Goal: Information Seeking & Learning: Learn about a topic

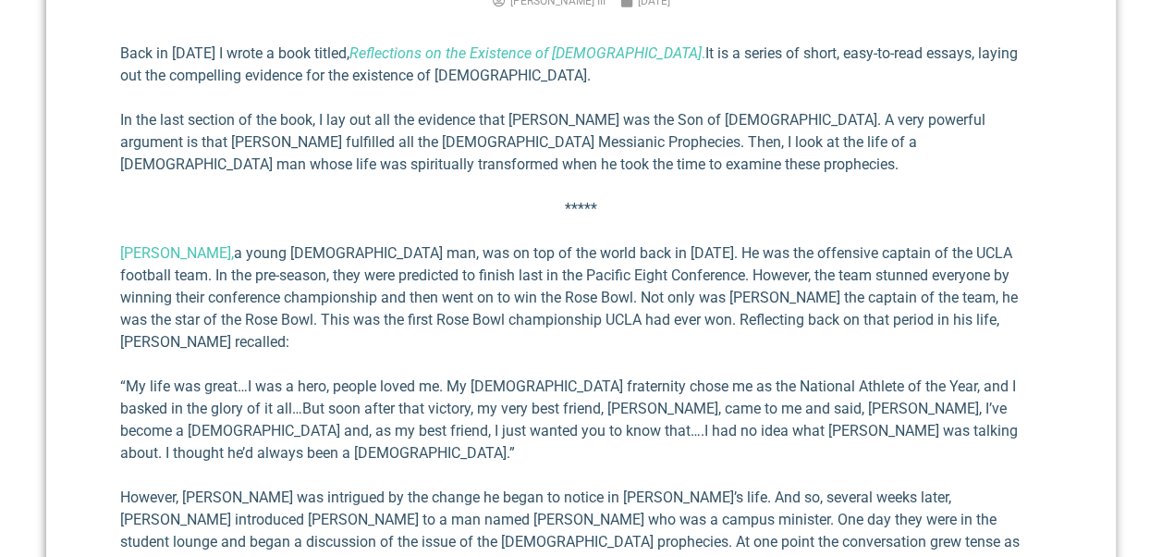
scroll to position [740, 0]
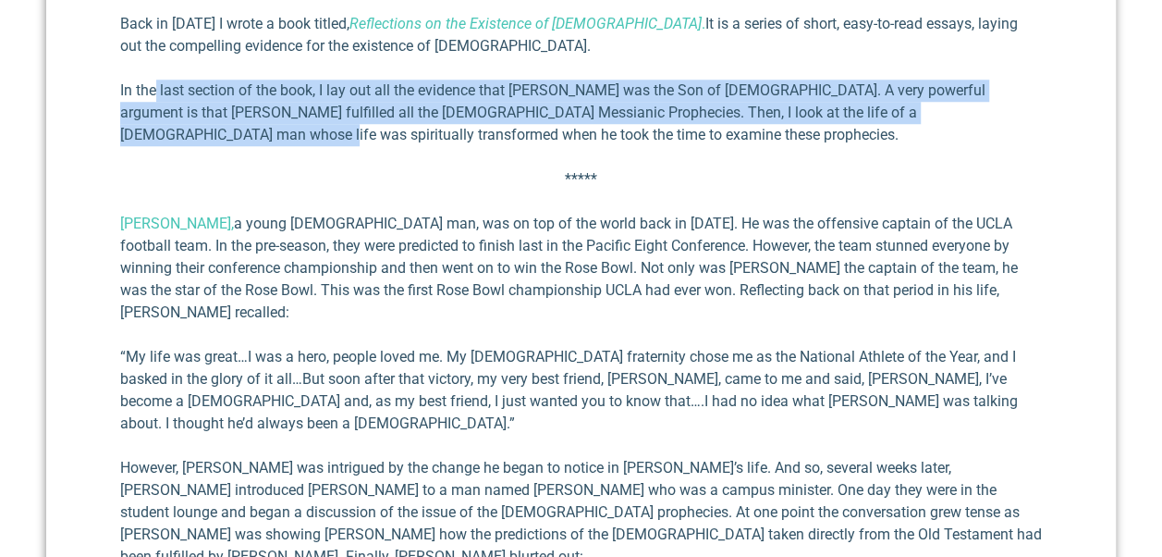
drag, startPoint x: 155, startPoint y: 88, endPoint x: 1026, endPoint y: 120, distance: 871.5
click at [1026, 120] on p "In the last section of the book, I lay out all the evidence that [PERSON_NAME] …" at bounding box center [581, 113] width 922 height 67
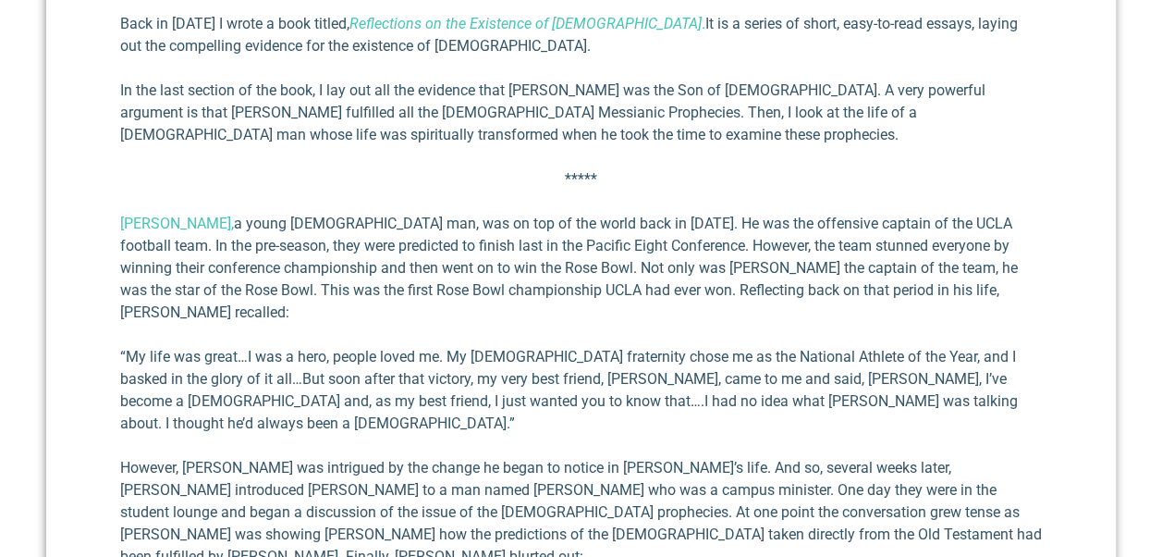
click at [240, 245] on p "[PERSON_NAME], a [PERSON_NAME] [DEMOGRAPHIC_DATA] man, was on top of the world …" at bounding box center [581, 268] width 922 height 111
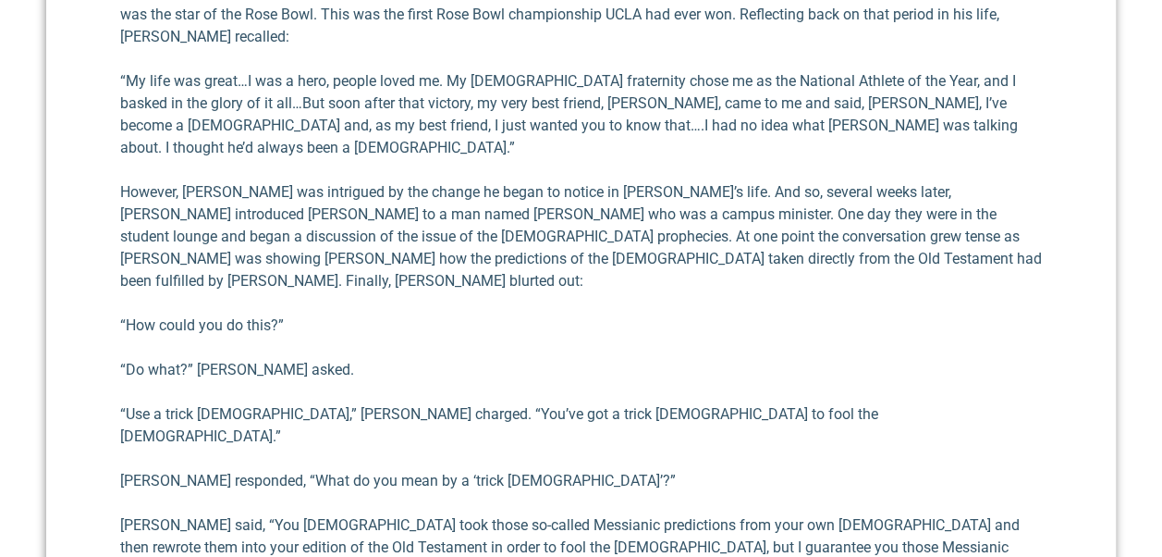
scroll to position [1017, 0]
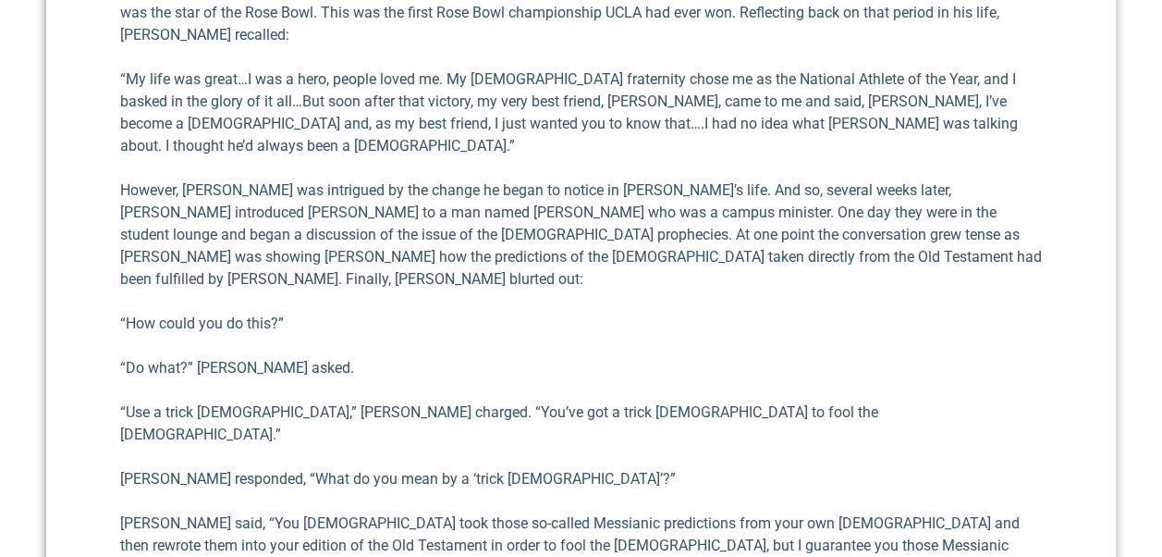
click at [171, 401] on p "“Use a trick [DEMOGRAPHIC_DATA],” [PERSON_NAME] charged. “You’ve got a trick [D…" at bounding box center [581, 423] width 922 height 44
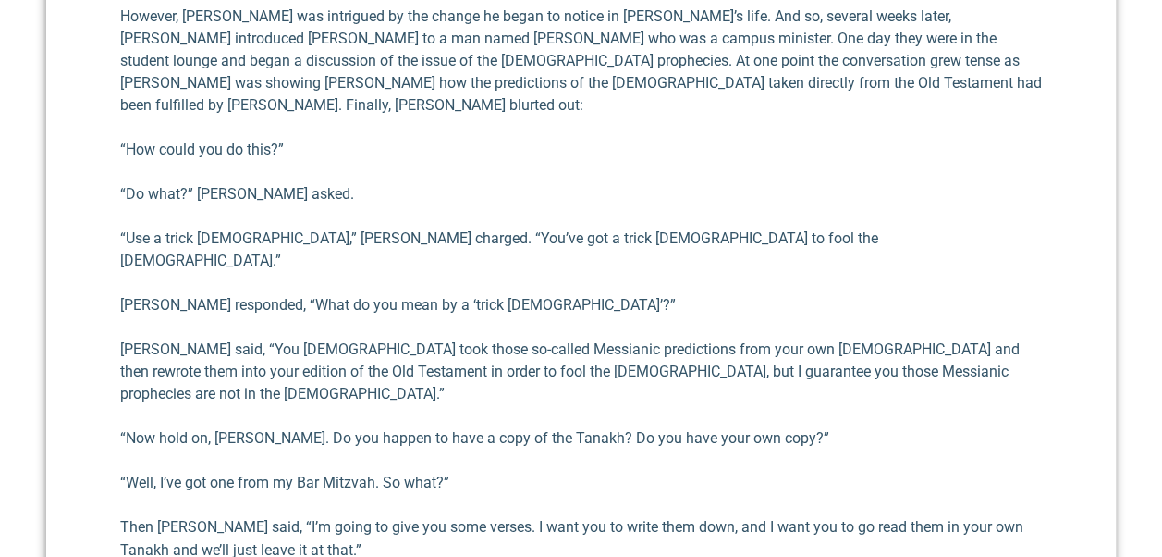
scroll to position [1202, 0]
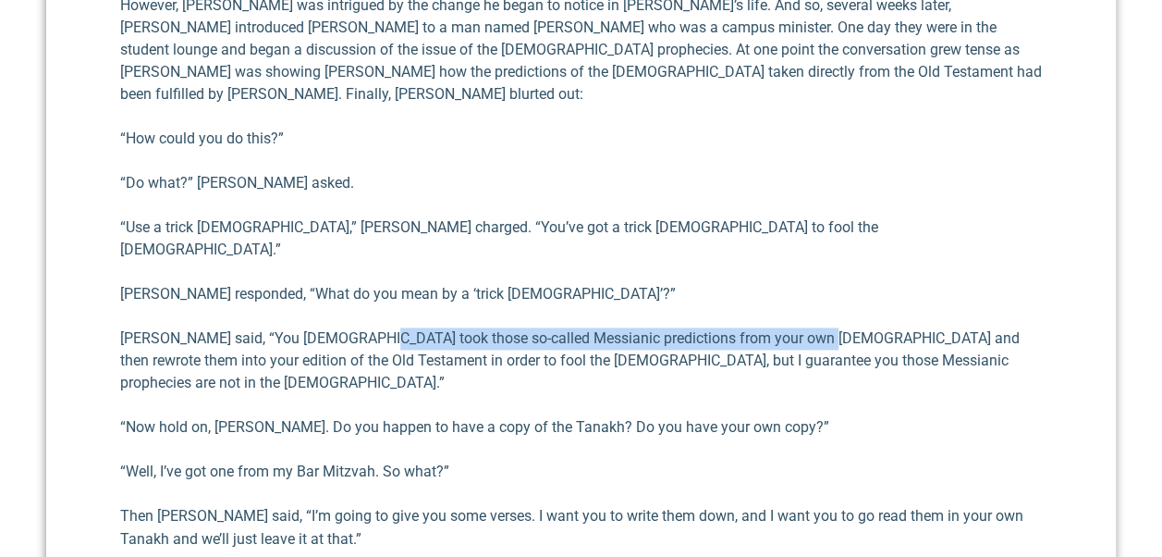
drag, startPoint x: 350, startPoint y: 249, endPoint x: 806, endPoint y: 251, distance: 455.8
click at [806, 327] on p "[PERSON_NAME] said, “You [DEMOGRAPHIC_DATA] took those so-called Messi­anic pre…" at bounding box center [581, 360] width 922 height 67
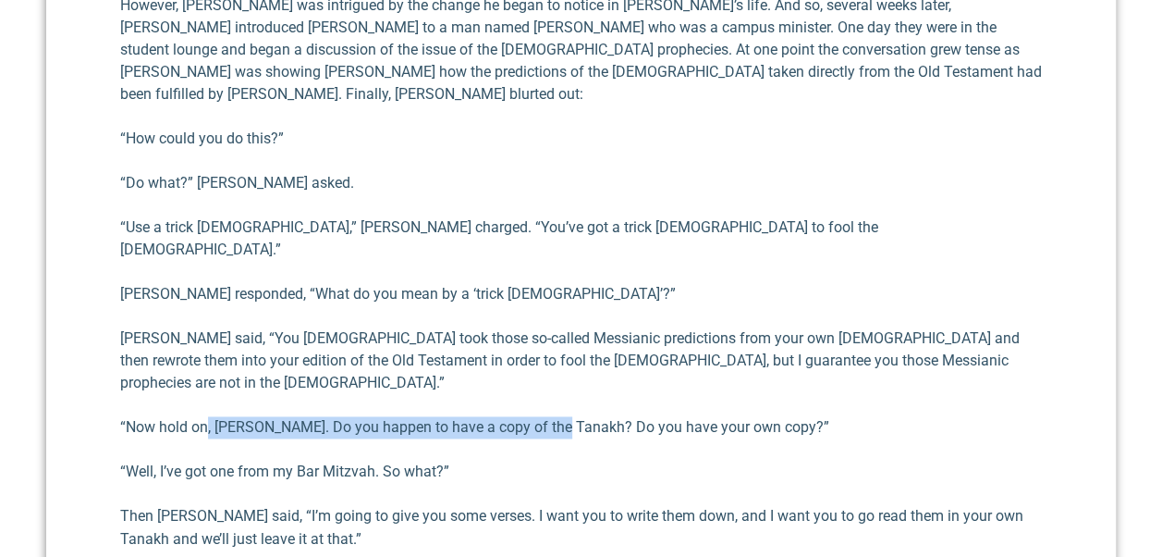
drag, startPoint x: 206, startPoint y: 315, endPoint x: 553, endPoint y: 318, distance: 346.7
click at [553, 416] on p "“Now hold on, [PERSON_NAME]. Do you happen to have a copy of the Tanakh? Do you…" at bounding box center [581, 427] width 922 height 22
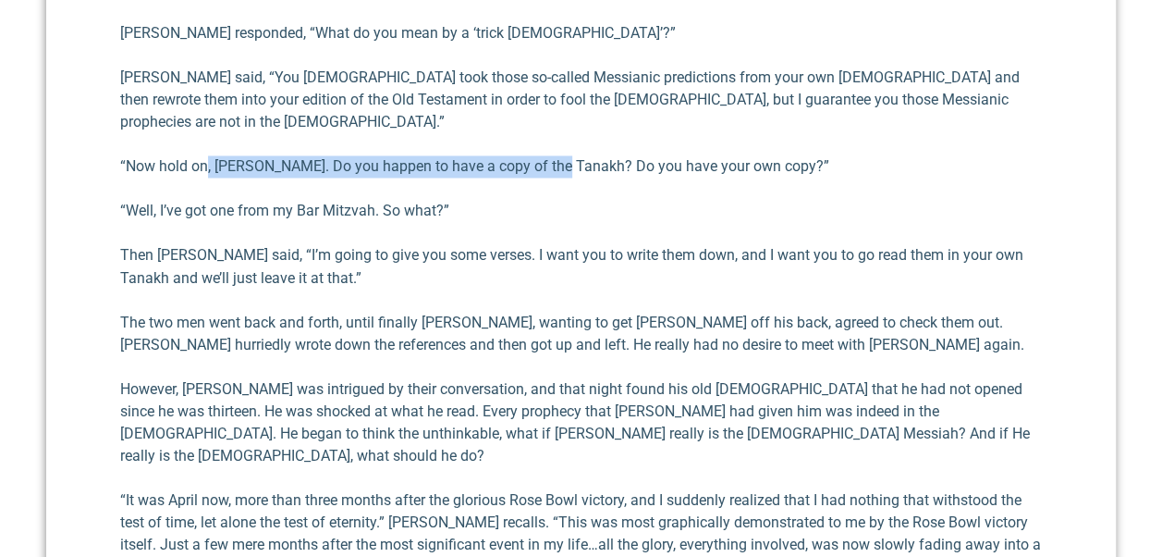
scroll to position [1479, 0]
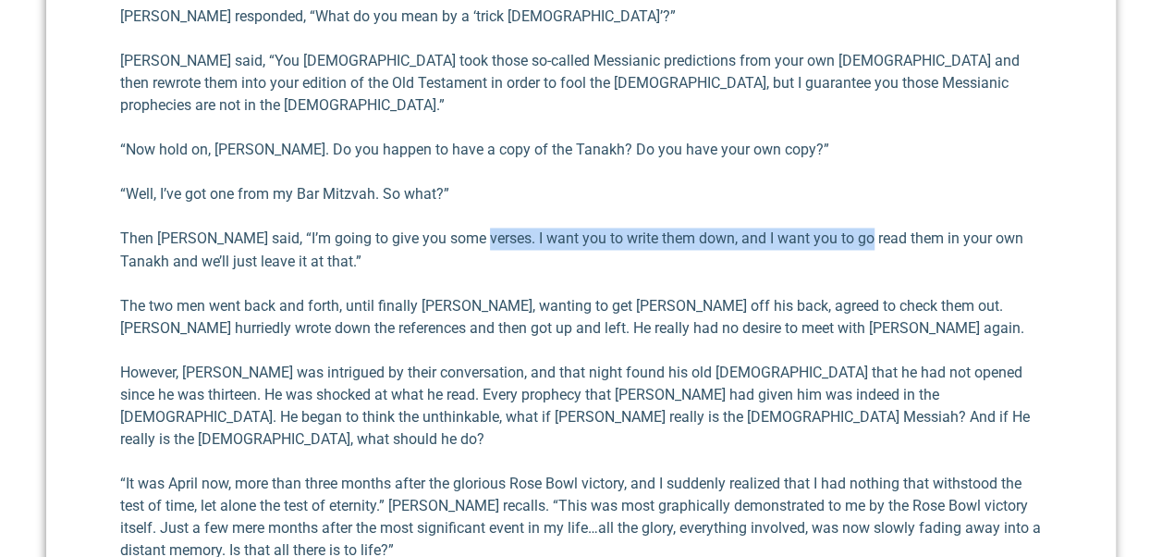
drag, startPoint x: 464, startPoint y: 122, endPoint x: 852, endPoint y: 133, distance: 388.4
click at [852, 227] on p "Then [PERSON_NAME] said, “I’m going to give you some verses. I want you to writ…" at bounding box center [581, 249] width 922 height 44
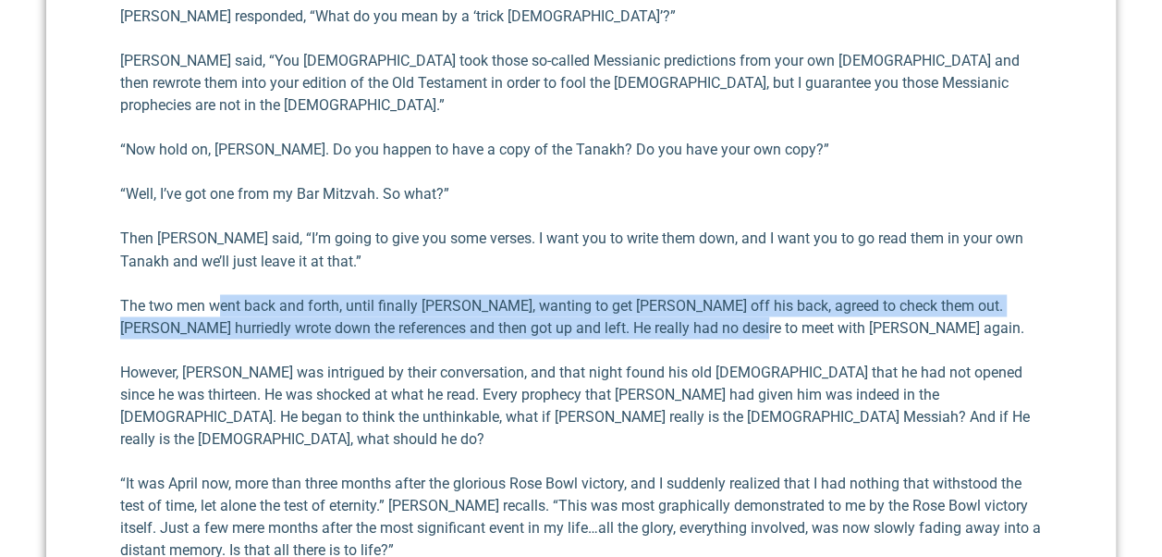
drag, startPoint x: 219, startPoint y: 190, endPoint x: 819, endPoint y: 213, distance: 600.4
click at [819, 294] on p "The two men went back and forth, until finally [PERSON_NAME], wanting to get [P…" at bounding box center [581, 316] width 922 height 44
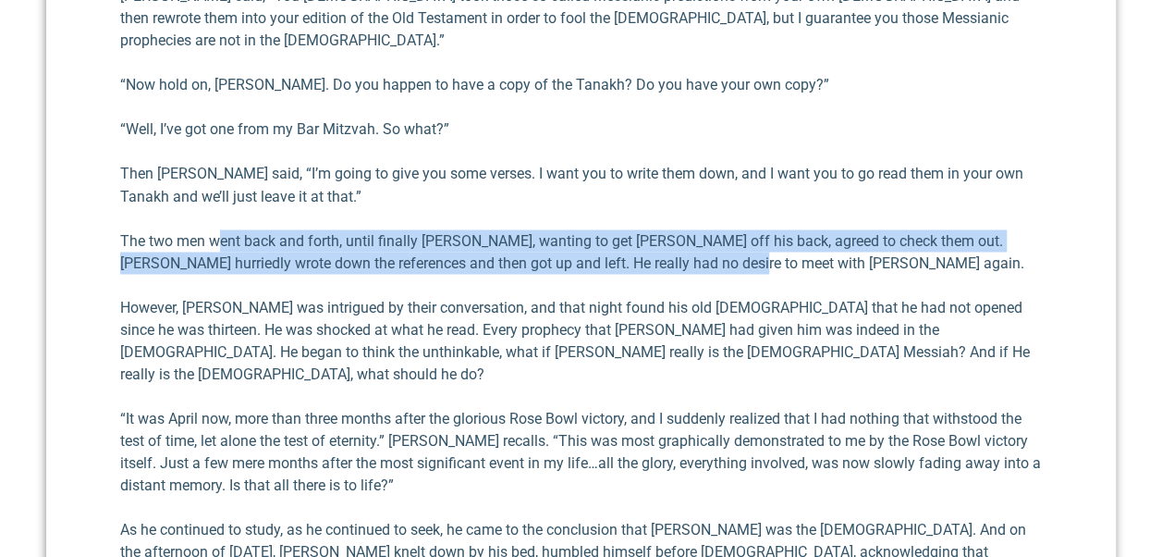
scroll to position [1572, 0]
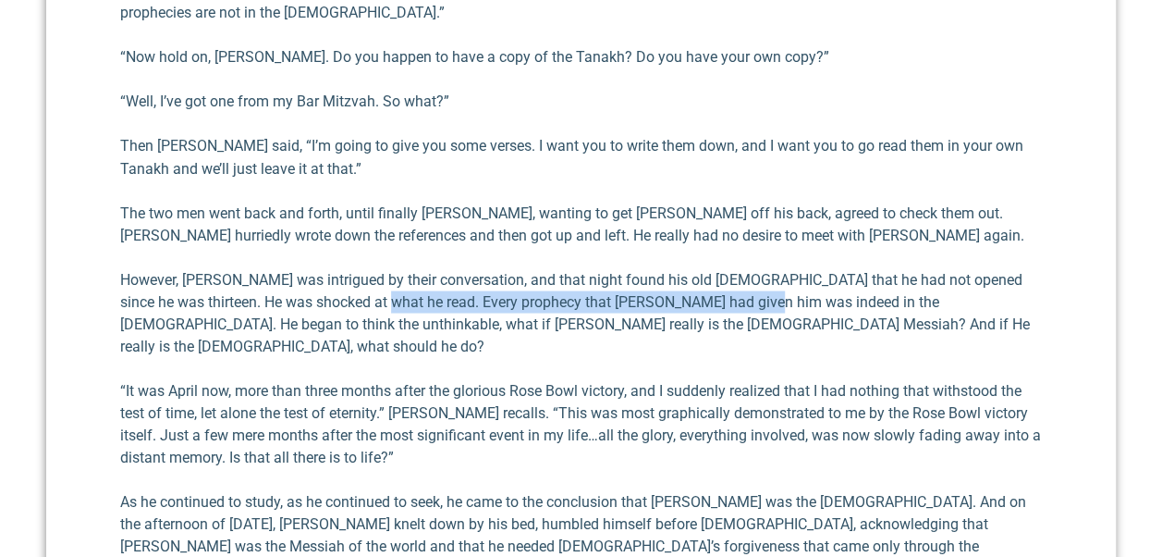
drag, startPoint x: 358, startPoint y: 189, endPoint x: 740, endPoint y: 189, distance: 381.8
click at [740, 268] on p "However, [PERSON_NAME] was intrigued by their conversation, and that night foun…" at bounding box center [581, 312] width 922 height 89
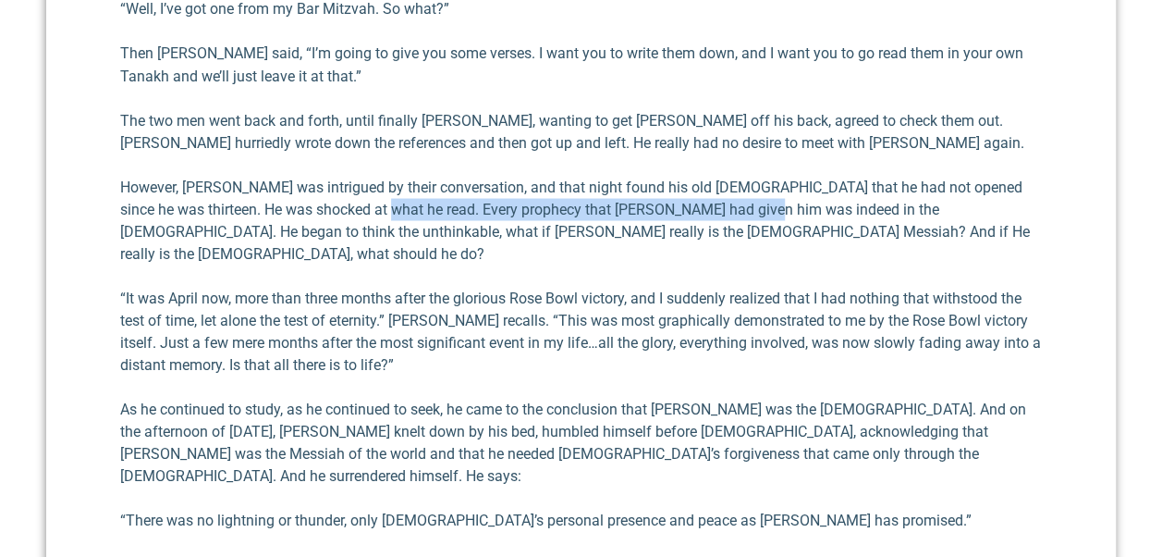
scroll to position [1757, 0]
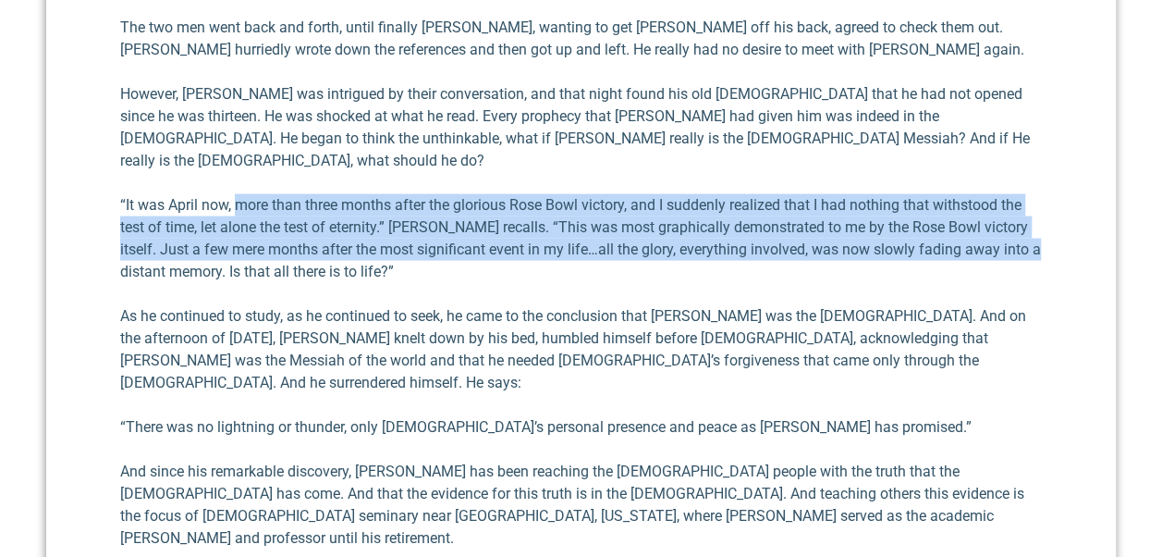
drag, startPoint x: 240, startPoint y: 71, endPoint x: 1026, endPoint y: 116, distance: 787.1
click at [1026, 194] on p "“It was April now, more than three months after the glo­rious Rose Bowl victory…" at bounding box center [581, 238] width 922 height 89
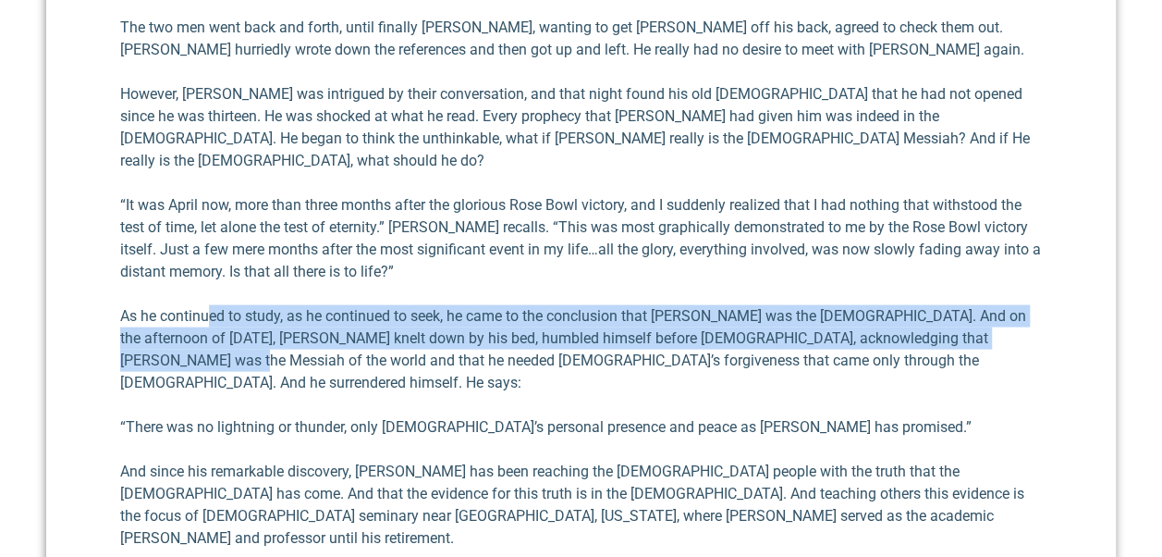
drag, startPoint x: 209, startPoint y: 180, endPoint x: 1054, endPoint y: 203, distance: 845.3
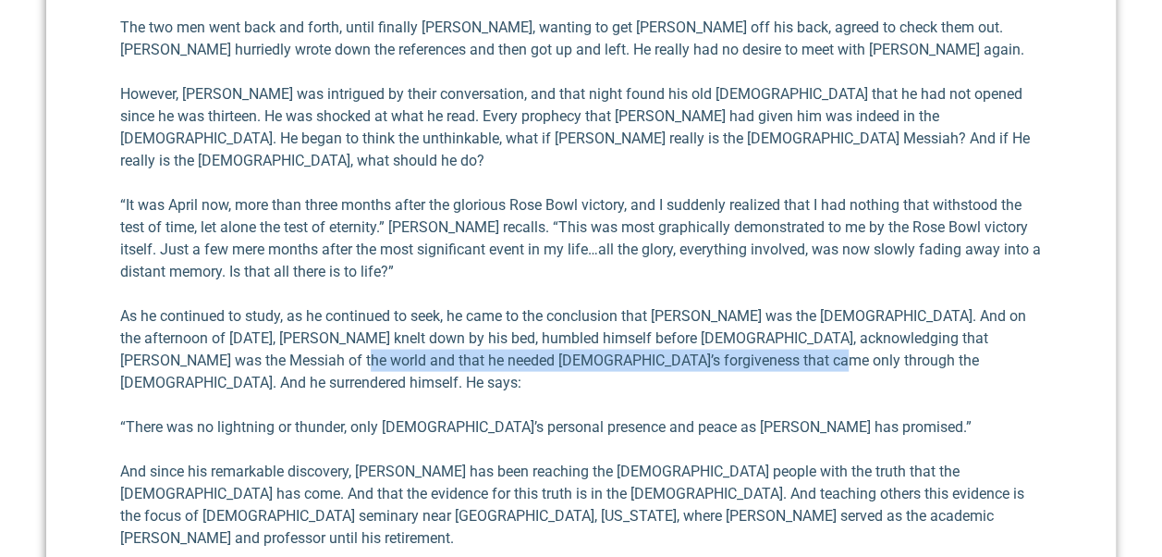
drag, startPoint x: 216, startPoint y: 218, endPoint x: 667, endPoint y: 231, distance: 451.3
click at [667, 305] on p "As he continued to study, as he continued to seek, he came to the conclusion th…" at bounding box center [581, 349] width 922 height 89
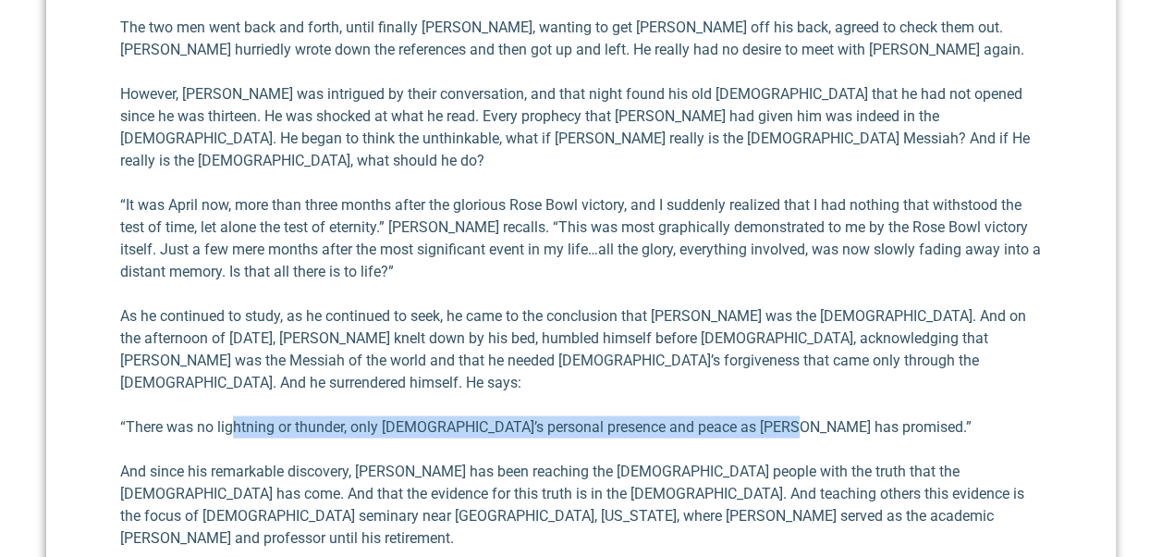
drag, startPoint x: 237, startPoint y: 272, endPoint x: 778, endPoint y: 274, distance: 541.7
click at [778, 416] on p "“There was no lightning or thunder, only [DEMOGRAPHIC_DATA]’s personal presence…" at bounding box center [581, 427] width 922 height 22
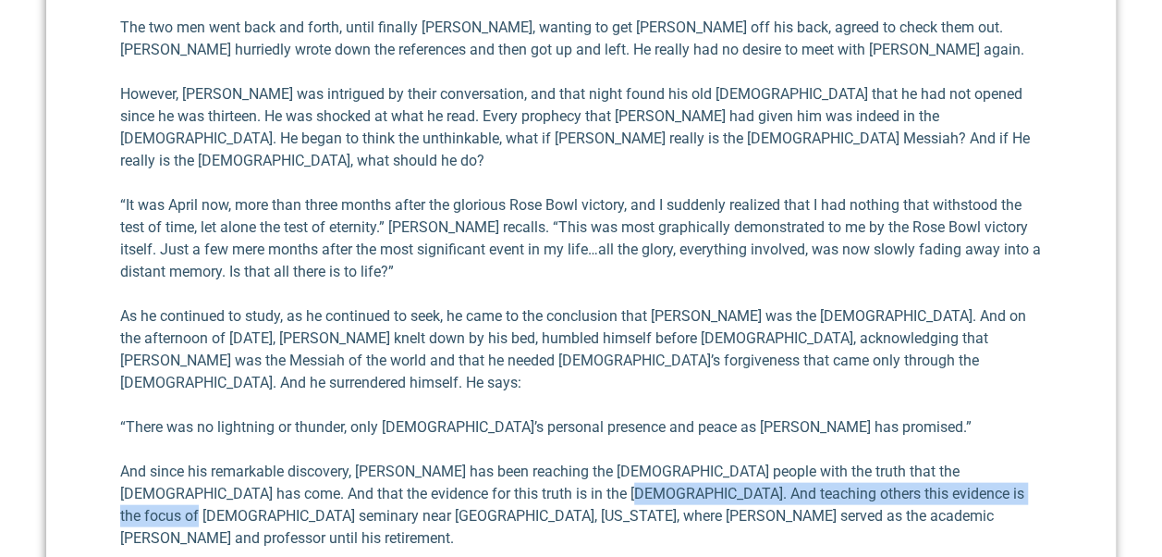
drag, startPoint x: 541, startPoint y: 337, endPoint x: 998, endPoint y: 344, distance: 457.7
click at [998, 460] on p "And since his remarkable discovery, [PERSON_NAME] has been reaching the [DEMOGR…" at bounding box center [581, 504] width 922 height 89
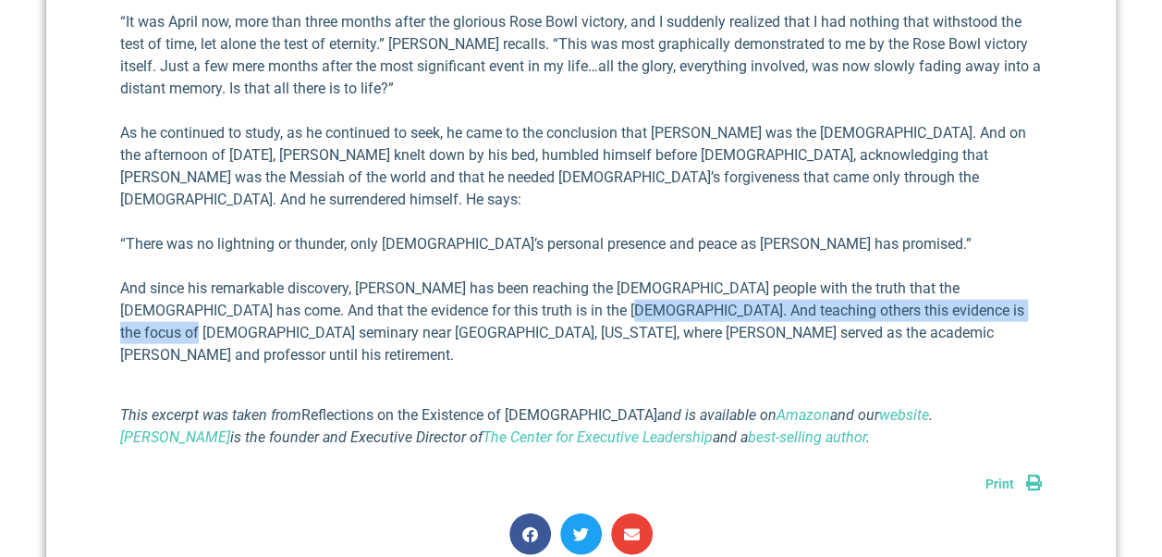
scroll to position [1941, 0]
